Goal: Task Accomplishment & Management: Manage account settings

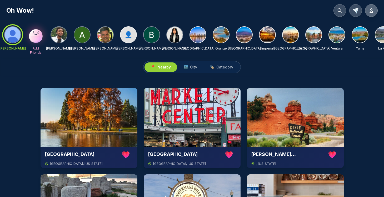
click at [371, 11] on icon at bounding box center [370, 11] width 3 height 4
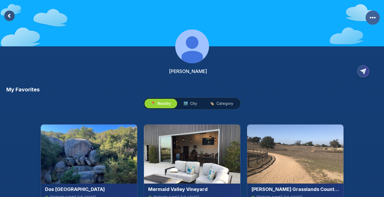
click at [375, 17] on rect "More Options" at bounding box center [372, 18] width 14 height 14
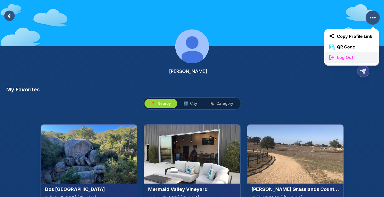
click at [346, 58] on span "Log Out" at bounding box center [344, 57] width 21 height 6
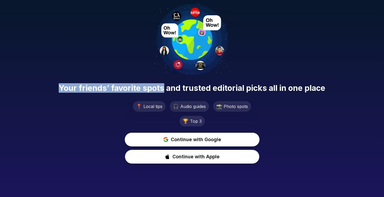
drag, startPoint x: 163, startPoint y: 89, endPoint x: 61, endPoint y: 88, distance: 102.3
click at [61, 88] on span "Your friends’ favorite spots and trusted editorial picks all in one place" at bounding box center [192, 87] width 266 height 9
copy span "Your friends’ favorite spots"
click at [67, 56] on div "Your friends’ favorite spots and trusted editorial picks all in one place 📍 Loc…" at bounding box center [192, 84] width 384 height 168
